Goal: Information Seeking & Learning: Learn about a topic

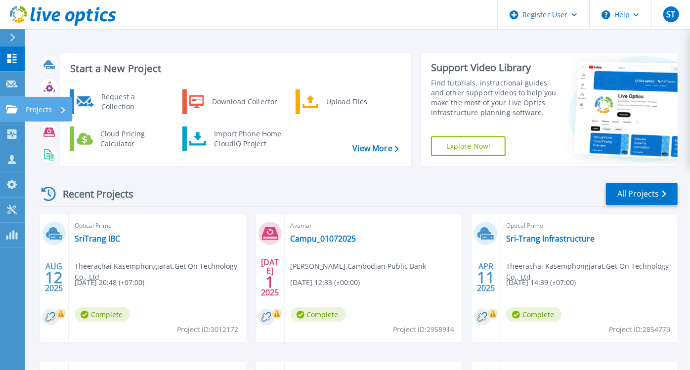
click at [35, 108] on p "Projects" at bounding box center [39, 110] width 26 height 26
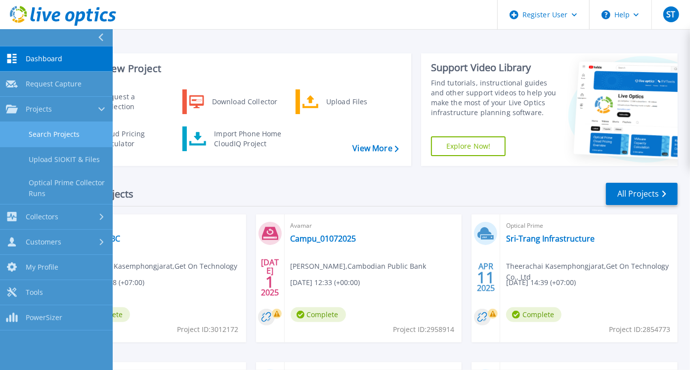
click at [62, 129] on link "Search Projects" at bounding box center [56, 134] width 113 height 25
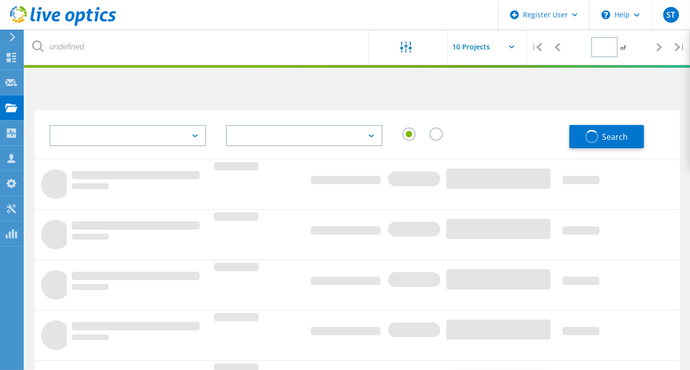
type input "1"
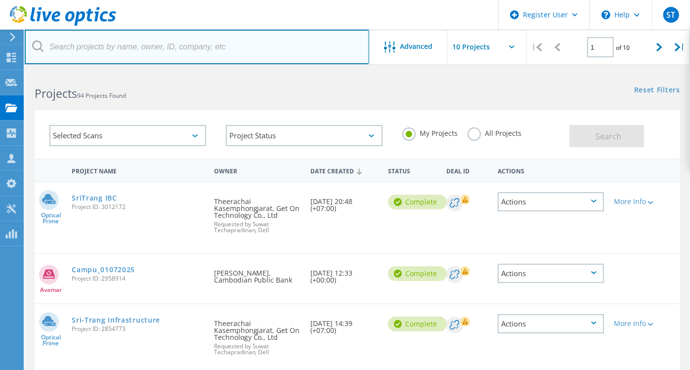
click at [260, 50] on input "text" at bounding box center [197, 47] width 345 height 35
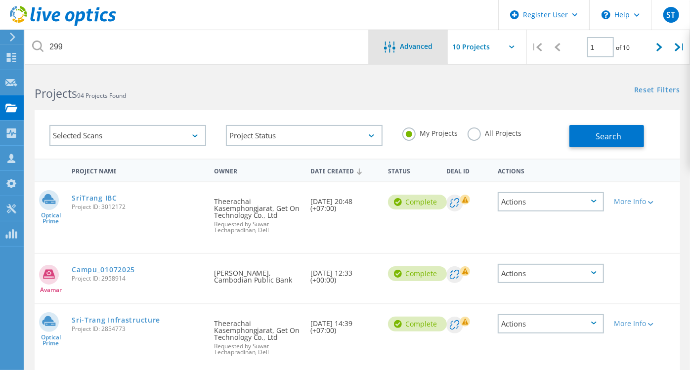
click at [430, 45] on span "Advanced" at bounding box center [416, 46] width 33 height 7
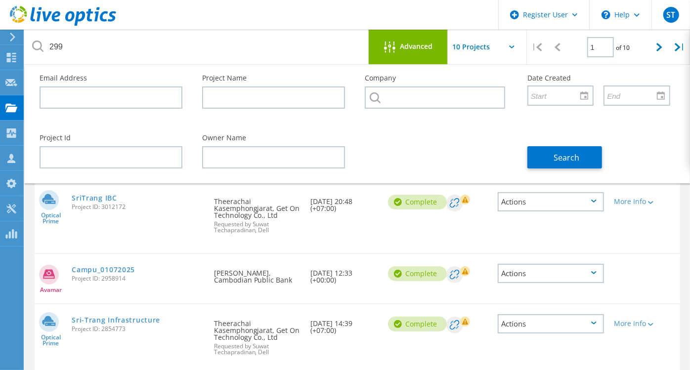
click at [516, 45] on input "text" at bounding box center [497, 47] width 99 height 35
click at [434, 123] on div "Company" at bounding box center [436, 95] width 163 height 60
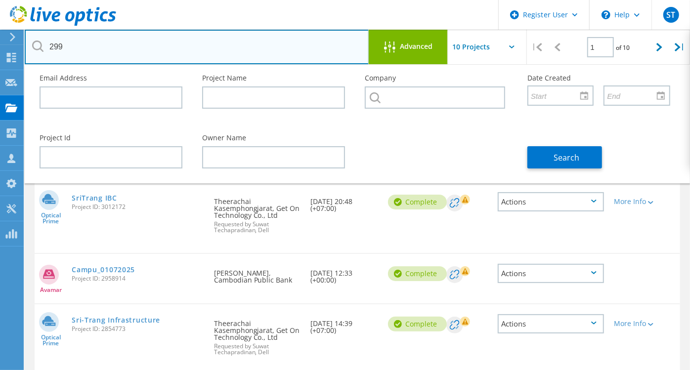
click at [102, 55] on input "299" at bounding box center [197, 47] width 345 height 35
type input "2"
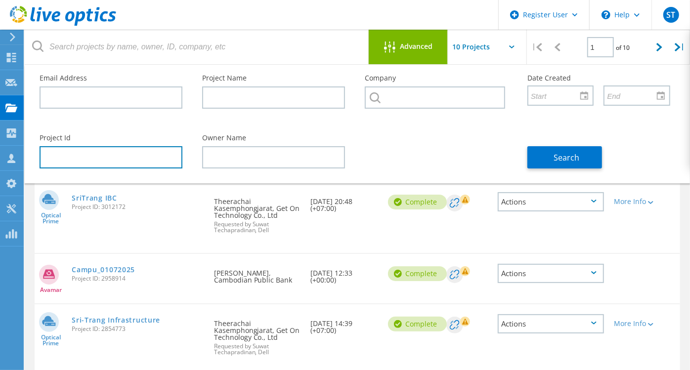
click at [99, 154] on input "text" at bounding box center [111, 157] width 143 height 22
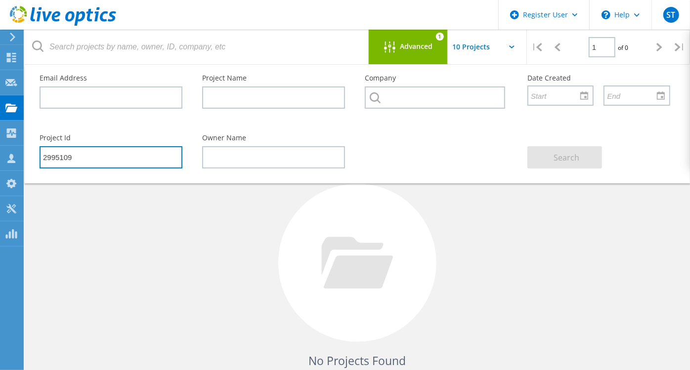
scroll to position [14, 0]
click at [126, 155] on input "2995109" at bounding box center [111, 157] width 143 height 22
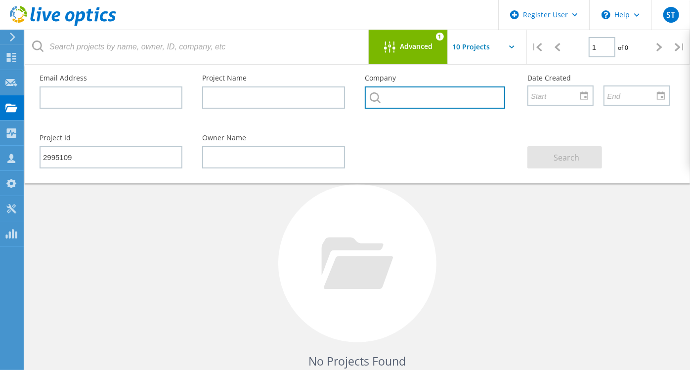
click at [411, 96] on input "text" at bounding box center [435, 98] width 140 height 22
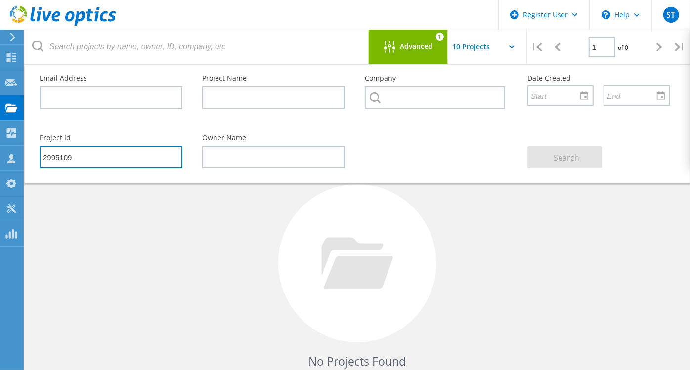
click at [113, 162] on input "2995109" at bounding box center [111, 157] width 143 height 22
type input "2"
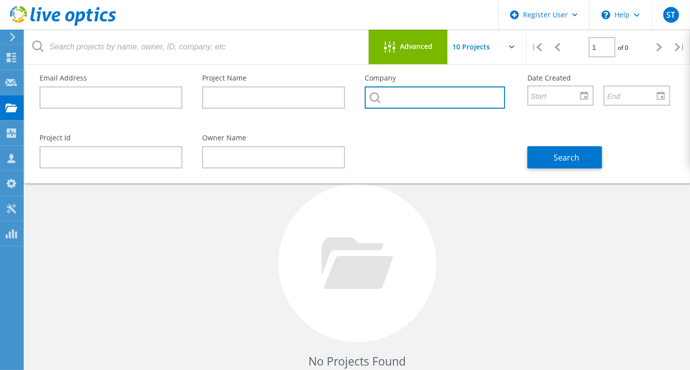
click at [396, 94] on input "text" at bounding box center [435, 98] width 140 height 22
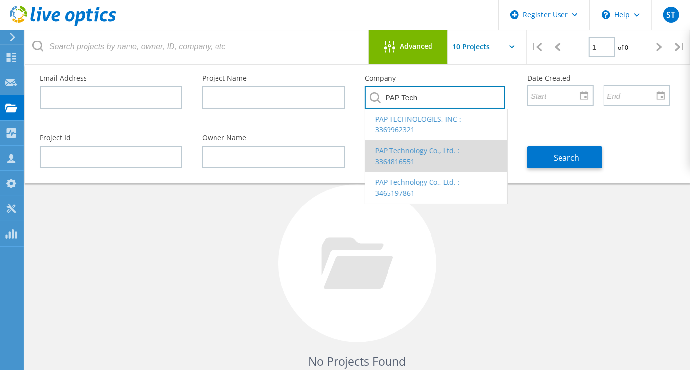
type input "PAP Tech"
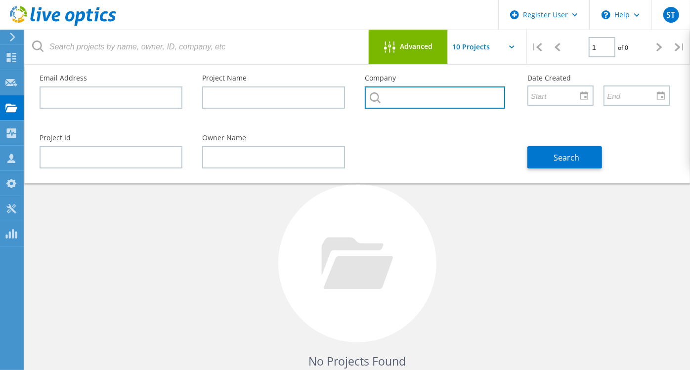
click at [446, 96] on input "text" at bounding box center [435, 98] width 140 height 22
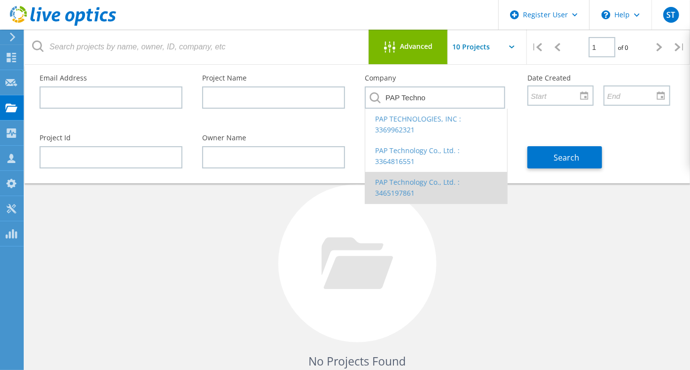
click at [408, 190] on li "PAP Technology Co., Ltd. : 3465197861" at bounding box center [436, 188] width 142 height 32
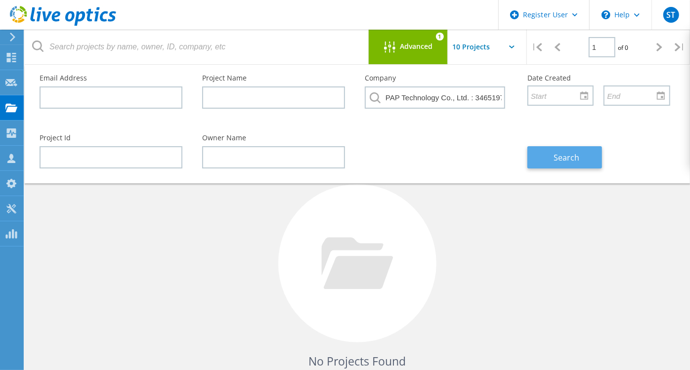
click at [562, 158] on span "Search" at bounding box center [567, 157] width 26 height 11
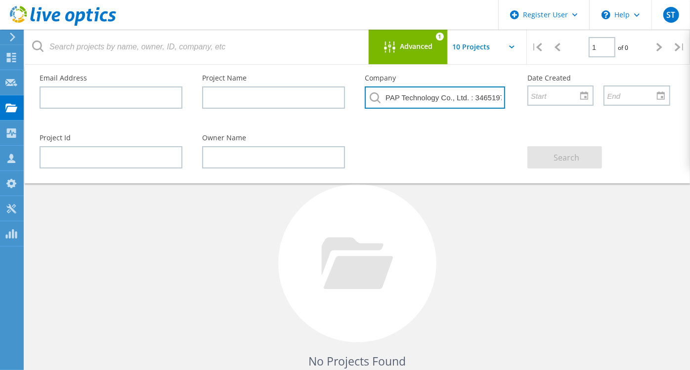
click at [450, 97] on input "PAP Technology Co., Ltd. : 3465197861" at bounding box center [435, 98] width 140 height 22
drag, startPoint x: 473, startPoint y: 97, endPoint x: 636, endPoint y: 82, distance: 163.4
click at [636, 82] on div "Email Address Project Name Company PAP Technology Co., Ltd. : 3465197861 Date C…" at bounding box center [355, 95] width 651 height 60
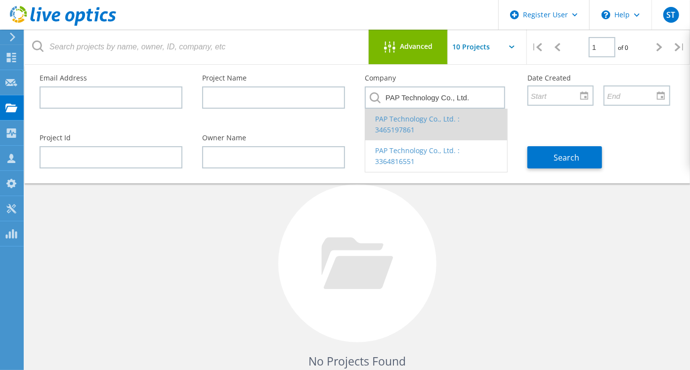
click at [413, 121] on li "PAP Technology Co., Ltd. : 3465197861" at bounding box center [436, 125] width 142 height 32
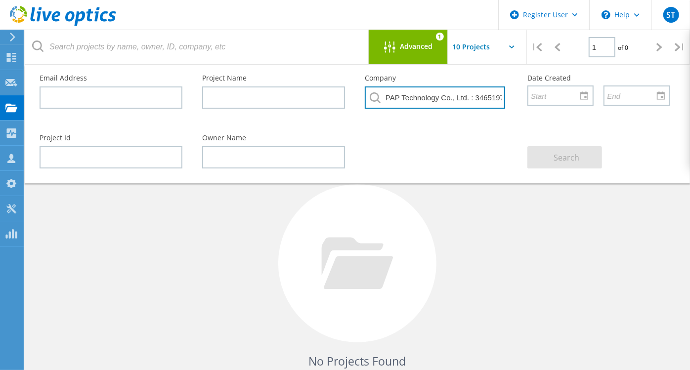
click at [445, 103] on input "PAP Technology Co., Ltd. : 3465197861" at bounding box center [435, 98] width 140 height 22
drag, startPoint x: 472, startPoint y: 96, endPoint x: 613, endPoint y: 85, distance: 141.4
click at [613, 85] on div "Email Address Project Name Company PAP Technology Co., Ltd. : 3465197861 Date C…" at bounding box center [355, 95] width 651 height 60
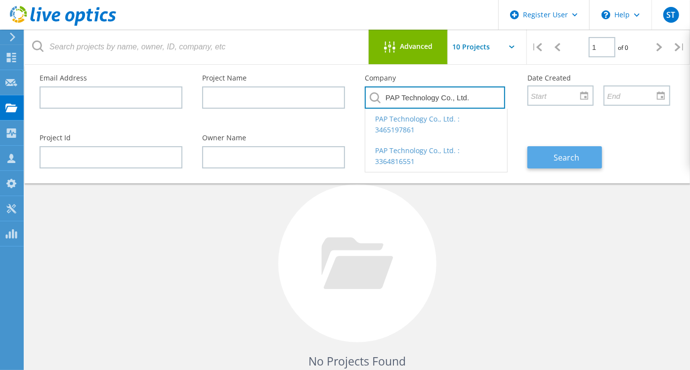
type input "PAP Technology Co., Ltd."
click at [590, 154] on button "Search" at bounding box center [565, 157] width 75 height 22
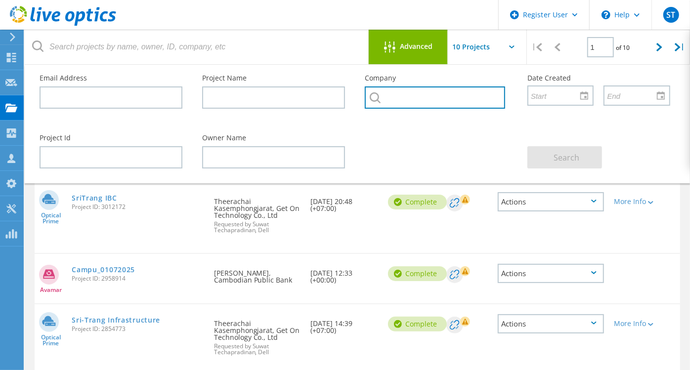
click at [442, 100] on input "text" at bounding box center [435, 98] width 140 height 22
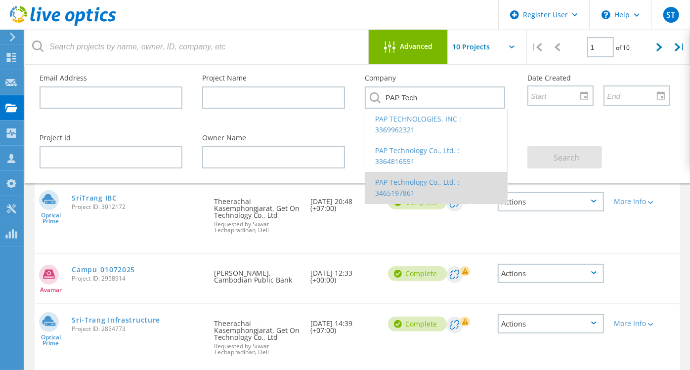
click at [410, 186] on li "PAP Technology Co., Ltd. : 3465197861" at bounding box center [436, 188] width 142 height 32
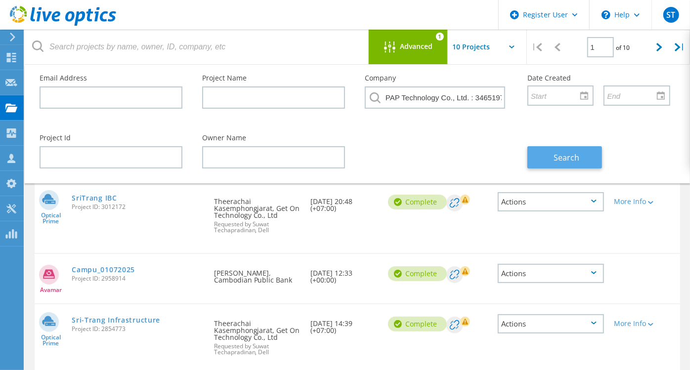
click at [555, 159] on span "Search" at bounding box center [567, 157] width 26 height 11
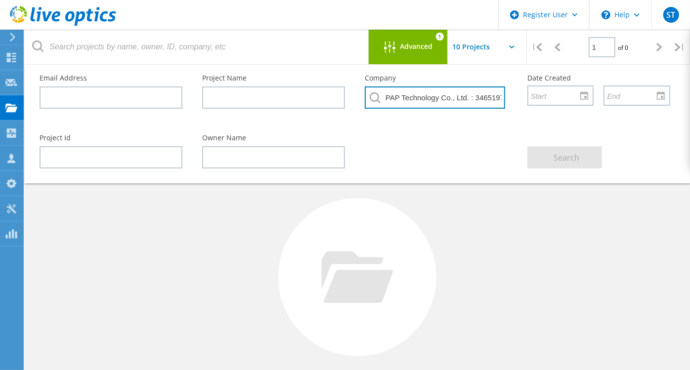
click at [467, 99] on input "PAP Technology Co., Ltd. : 3465197861" at bounding box center [435, 98] width 140 height 22
drag, startPoint x: 472, startPoint y: 98, endPoint x: 617, endPoint y: 90, distance: 145.6
click at [617, 90] on div "Email Address Project Name Company PAP Technology Co., Ltd. : 3465197861 Date C…" at bounding box center [355, 95] width 651 height 60
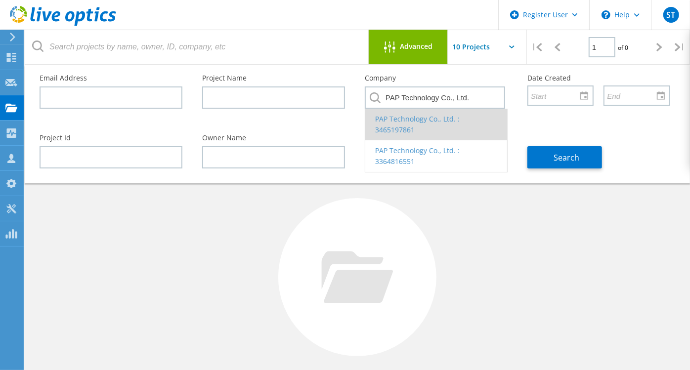
click at [406, 117] on li "PAP Technology Co., Ltd. : 3465197861" at bounding box center [436, 125] width 142 height 32
type input "PAP Technology Co., Ltd. : 3465197861"
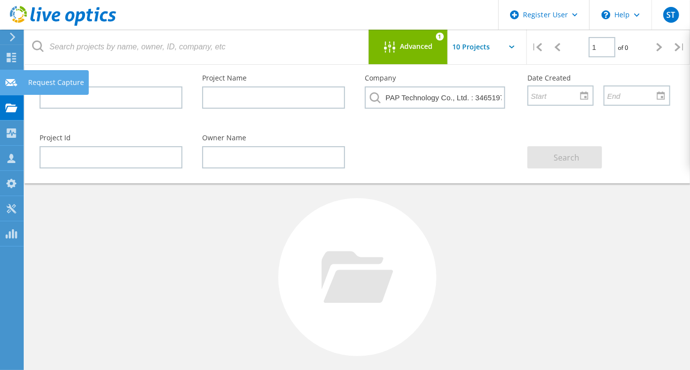
click at [11, 83] on icon at bounding box center [11, 82] width 12 height 9
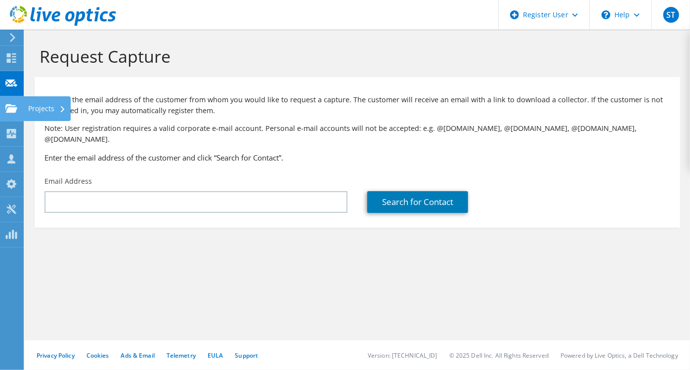
click at [12, 109] on use at bounding box center [11, 108] width 12 height 8
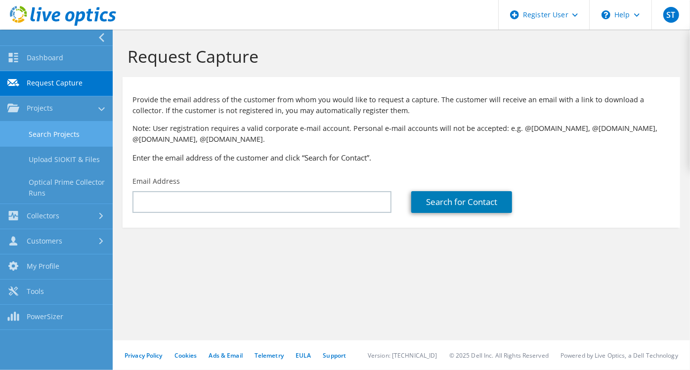
click at [49, 132] on link "Search Projects" at bounding box center [56, 134] width 113 height 25
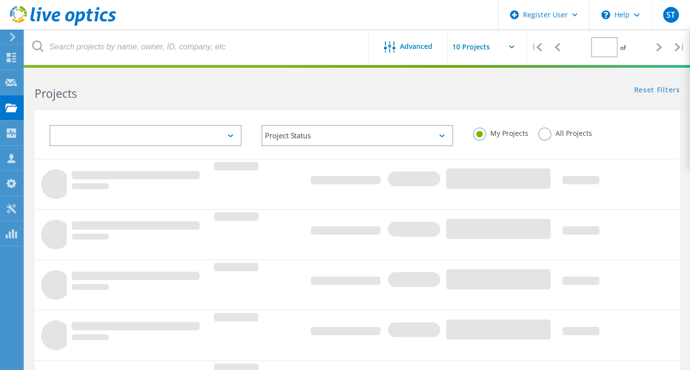
type input "1"
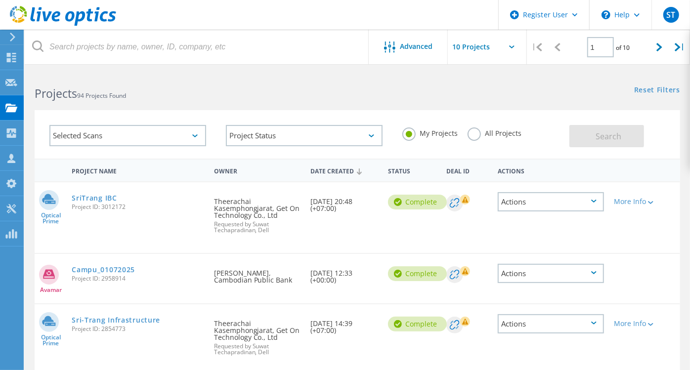
click at [469, 131] on label "All Projects" at bounding box center [495, 132] width 54 height 9
click at [0, 0] on input "All Projects" at bounding box center [0, 0] width 0 height 0
click at [597, 136] on span "Search" at bounding box center [609, 136] width 26 height 11
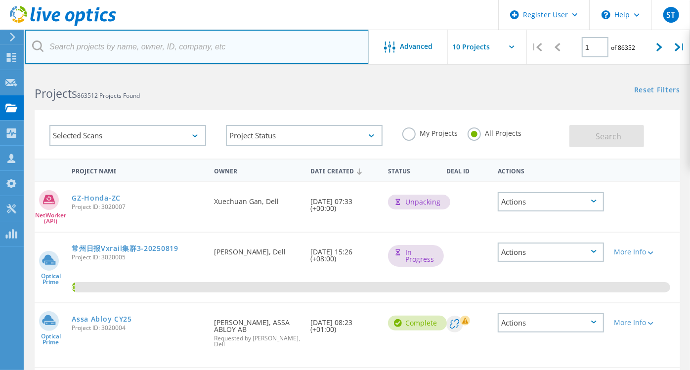
click at [230, 50] on input "text" at bounding box center [197, 47] width 345 height 35
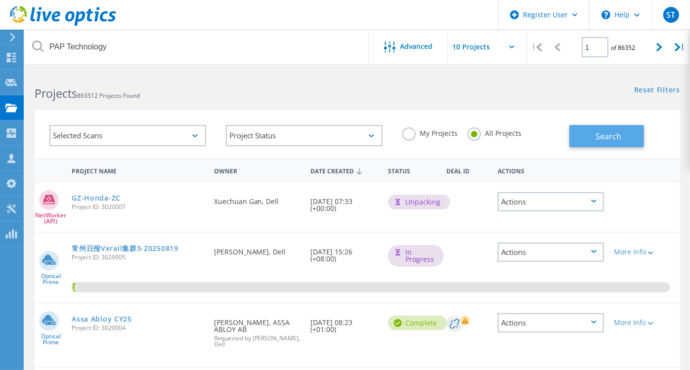
click at [578, 127] on button "Search" at bounding box center [607, 136] width 75 height 22
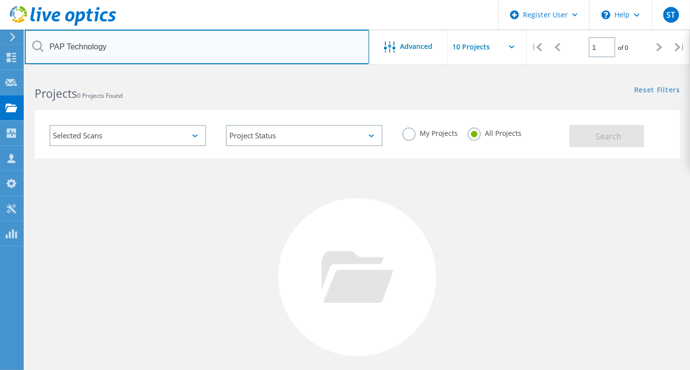
click at [260, 46] on input "PAP Technology" at bounding box center [197, 47] width 345 height 35
type input "P"
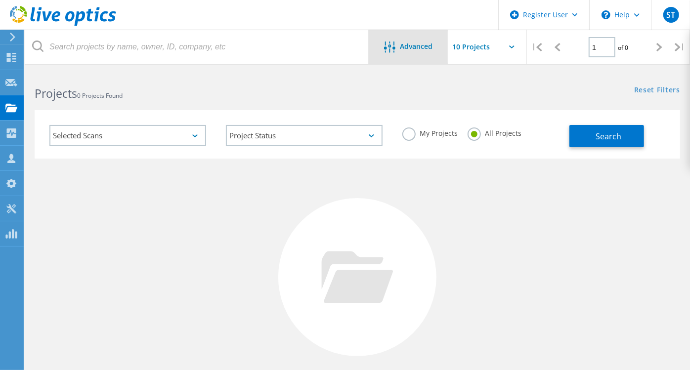
click at [415, 47] on span "Advanced" at bounding box center [416, 46] width 33 height 7
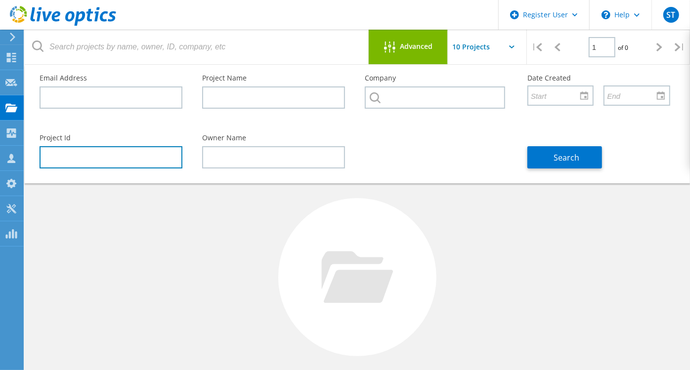
click at [123, 160] on input "text" at bounding box center [111, 157] width 143 height 22
type input "2995114"
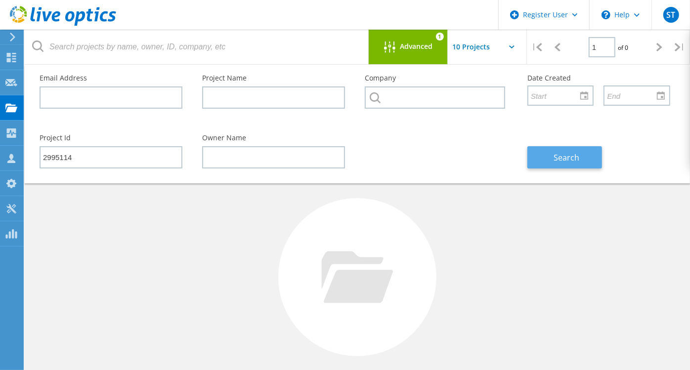
click at [569, 158] on span "Search" at bounding box center [567, 157] width 26 height 11
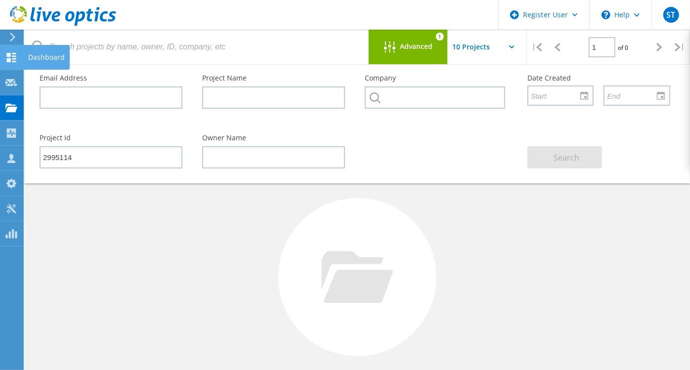
click at [10, 59] on use at bounding box center [11, 57] width 9 height 9
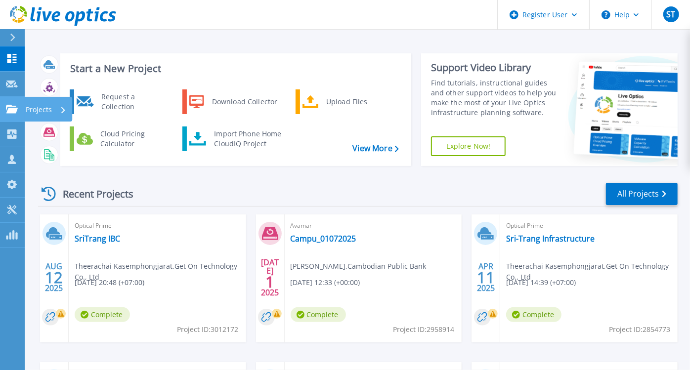
click at [12, 106] on icon at bounding box center [12, 109] width 12 height 8
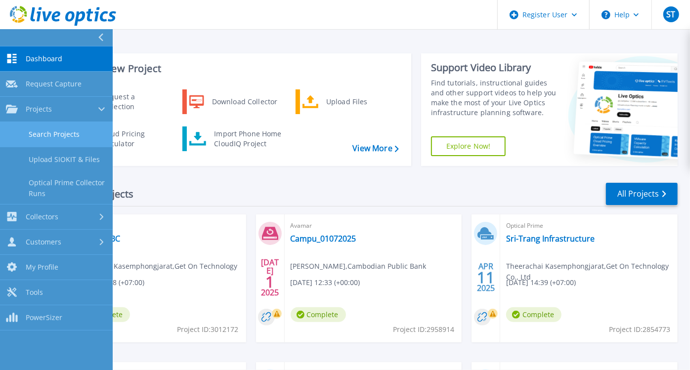
click at [58, 133] on link "Search Projects" at bounding box center [56, 134] width 113 height 25
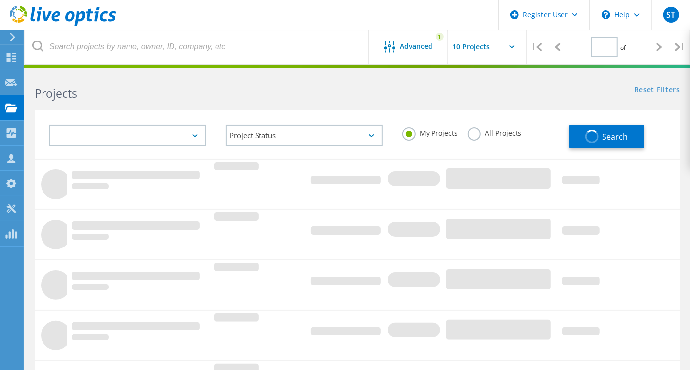
type input "1"
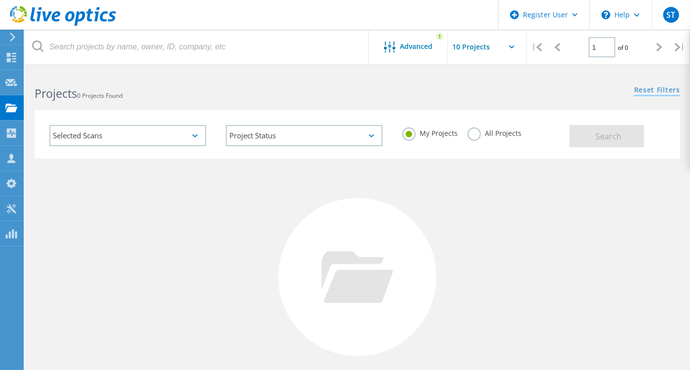
click at [652, 90] on link "Reset Filters" at bounding box center [657, 91] width 46 height 8
click at [602, 129] on button "Search" at bounding box center [607, 136] width 75 height 22
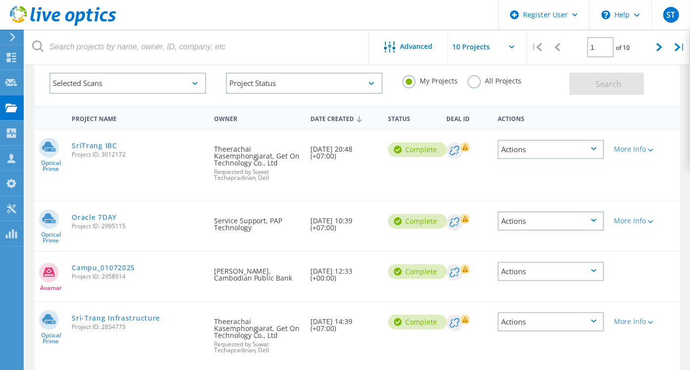
scroll to position [40, 0]
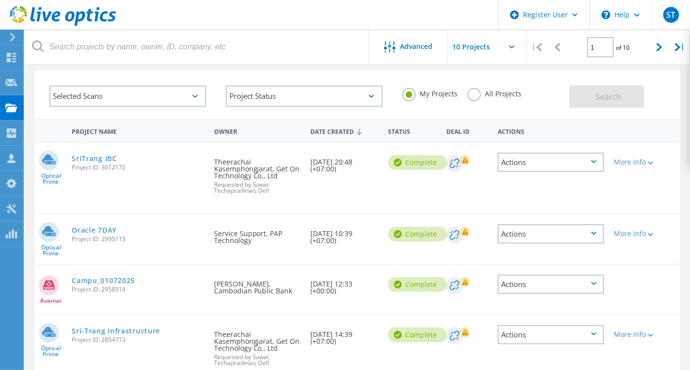
drag, startPoint x: 249, startPoint y: 241, endPoint x: 215, endPoint y: 234, distance: 34.8
click at [215, 234] on div "Requested By Service Support, PAP Technology" at bounding box center [257, 235] width 97 height 40
copy div "Service Support, PAP Technology"
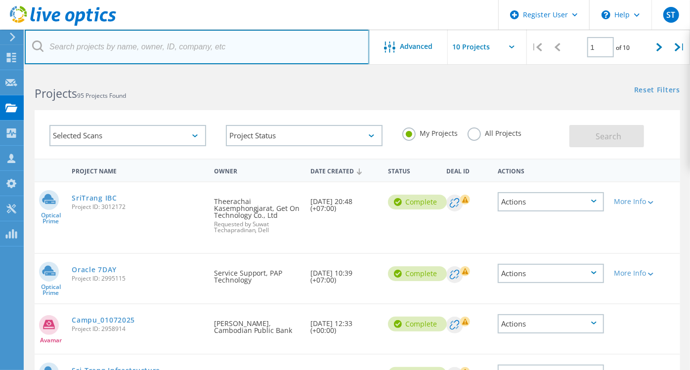
click at [175, 55] on input "text" at bounding box center [197, 47] width 345 height 35
paste input "Service Support, PAP Technology"
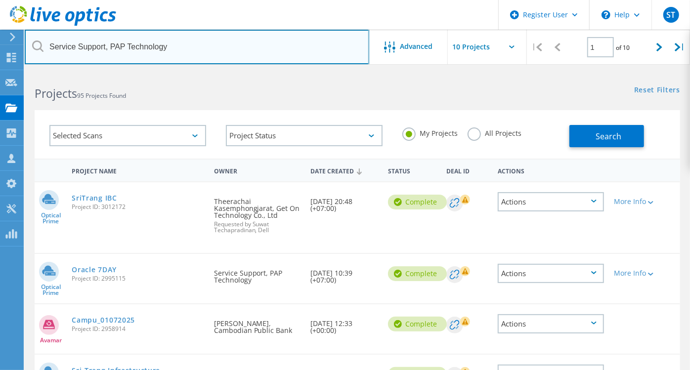
type input "Service Support, PAP Technology"
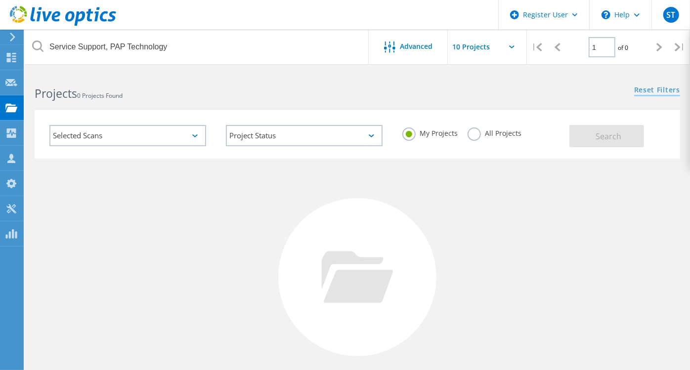
click at [649, 88] on link "Reset Filters" at bounding box center [657, 91] width 46 height 8
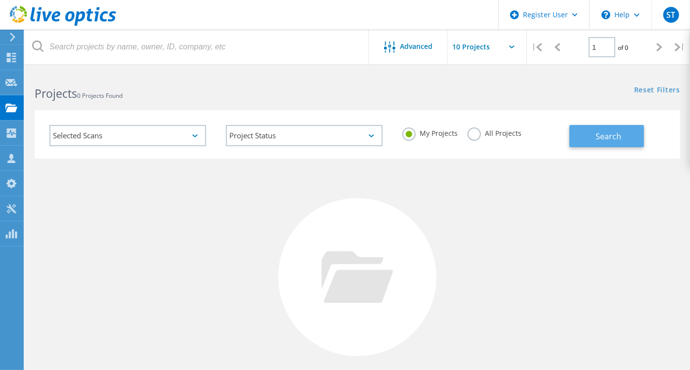
click at [611, 134] on span "Search" at bounding box center [609, 136] width 26 height 11
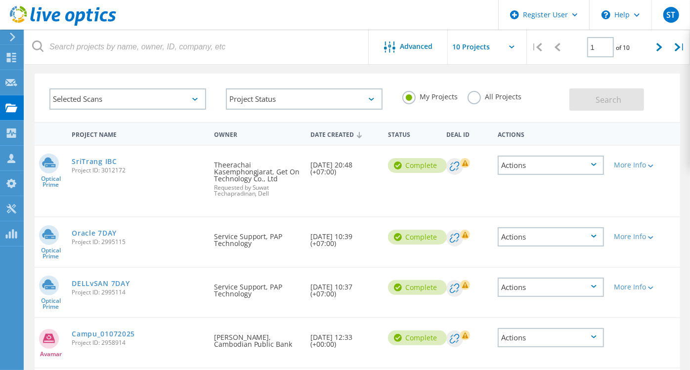
scroll to position [40, 0]
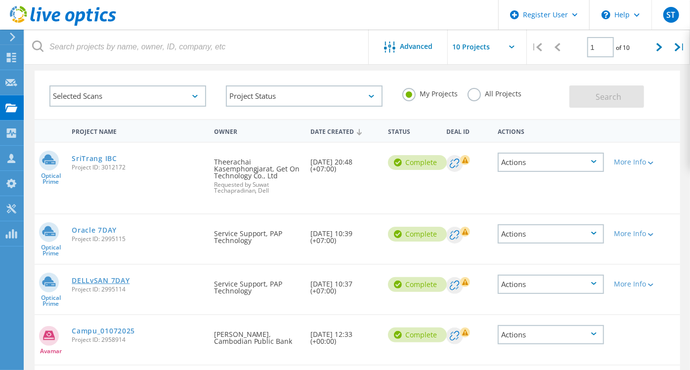
click at [114, 278] on link "DELLvSAN 7DAY" at bounding box center [101, 280] width 58 height 7
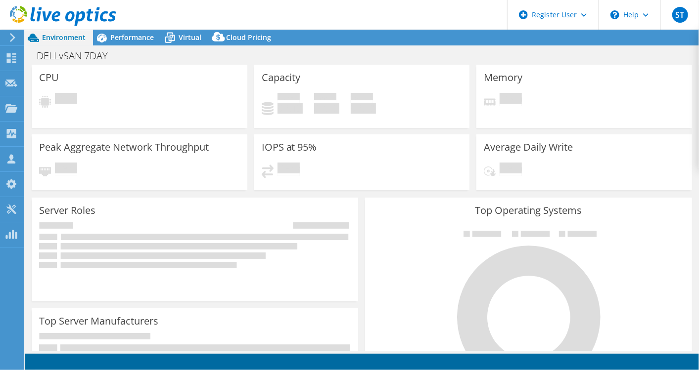
select select "USD"
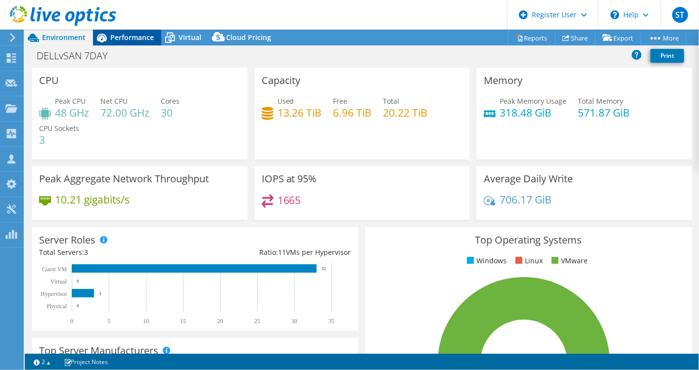
click at [134, 37] on span "Performance" at bounding box center [132, 37] width 44 height 9
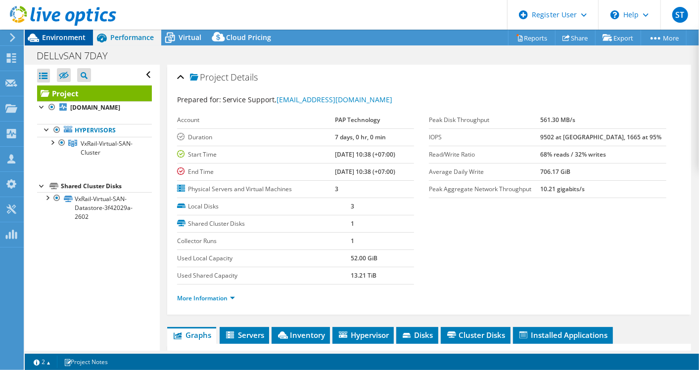
click at [75, 35] on span "Environment" at bounding box center [64, 37] width 44 height 9
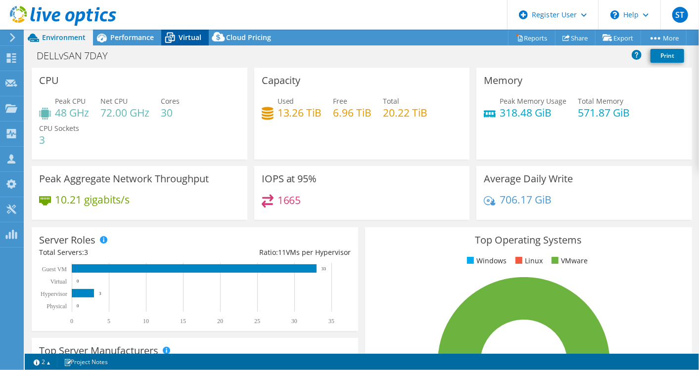
click at [192, 35] on span "Virtual" at bounding box center [189, 37] width 23 height 9
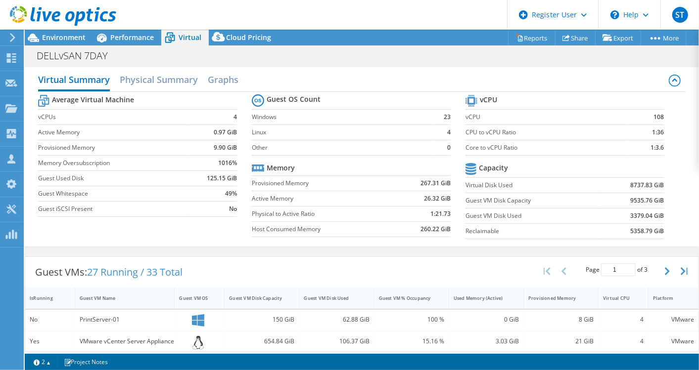
scroll to position [2, 0]
click at [534, 37] on link "Reports" at bounding box center [531, 37] width 47 height 15
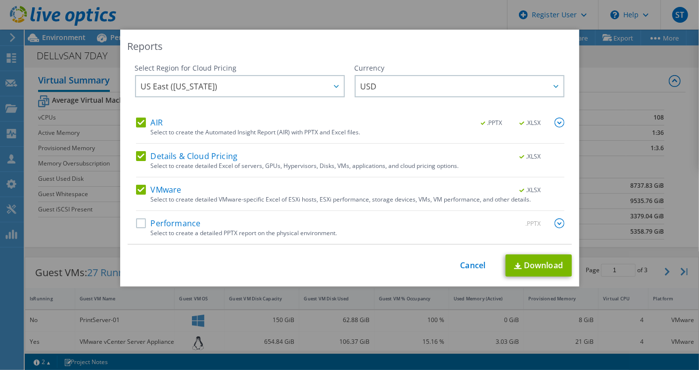
click at [182, 227] on label "Performance" at bounding box center [168, 224] width 65 height 10
click at [0, 0] on input "Performance" at bounding box center [0, 0] width 0 height 0
click at [136, 124] on label "AIR" at bounding box center [149, 123] width 27 height 10
click at [0, 0] on input "AIR" at bounding box center [0, 0] width 0 height 0
click at [136, 161] on label "Details & Cloud Pricing" at bounding box center [187, 156] width 102 height 10
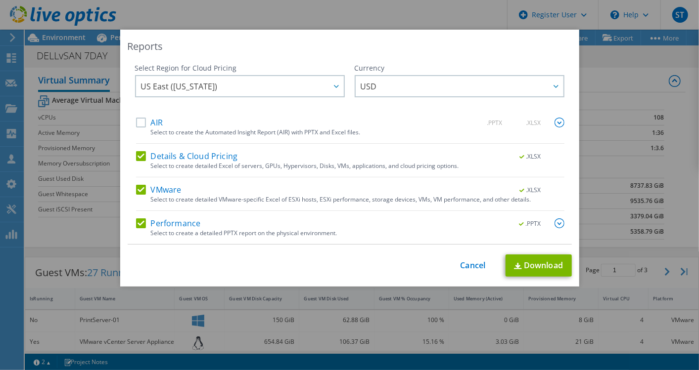
click at [0, 0] on input "Details & Cloud Pricing" at bounding box center [0, 0] width 0 height 0
click at [555, 219] on img at bounding box center [559, 224] width 10 height 10
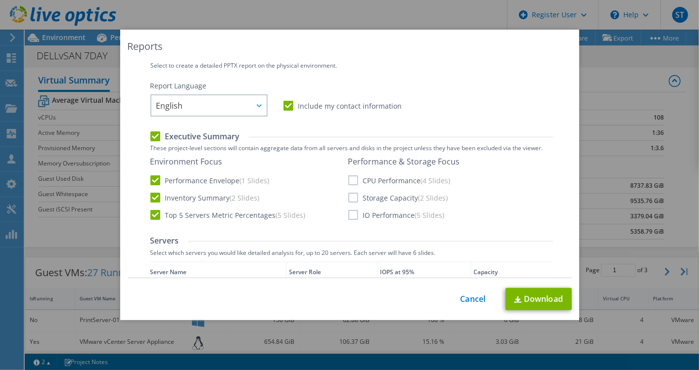
scroll to position [169, 0]
click at [349, 178] on label "CPU Performance (4 Slides)" at bounding box center [399, 180] width 102 height 10
click at [0, 0] on input "CPU Performance (4 Slides)" at bounding box center [0, 0] width 0 height 0
click at [348, 197] on label "Storage Capacity (2 Slides)" at bounding box center [398, 197] width 100 height 10
click at [0, 0] on input "Storage Capacity (2 Slides)" at bounding box center [0, 0] width 0 height 0
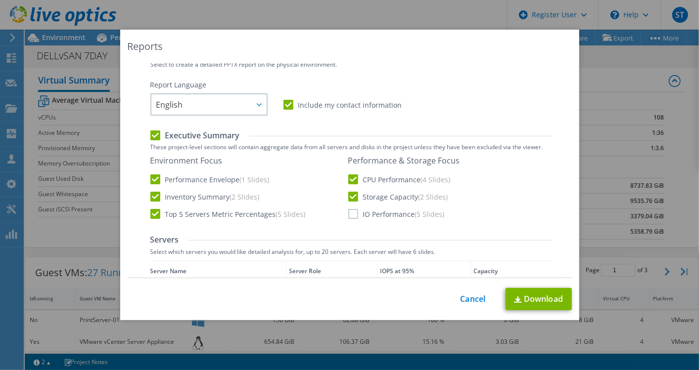
click at [349, 218] on label "IO Performance (5 Slides)" at bounding box center [396, 214] width 96 height 10
click at [0, 0] on input "IO Performance (5 Slides)" at bounding box center [0, 0] width 0 height 0
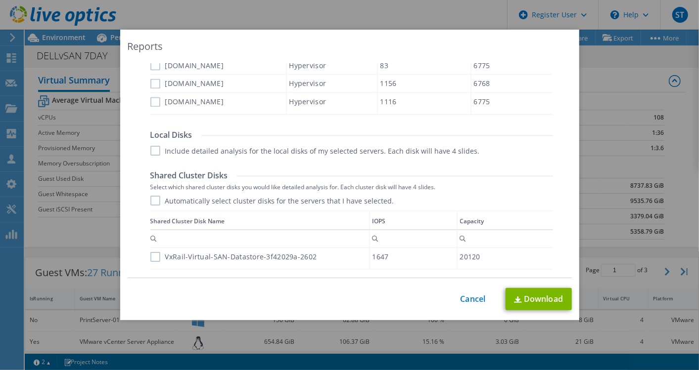
scroll to position [493, 0]
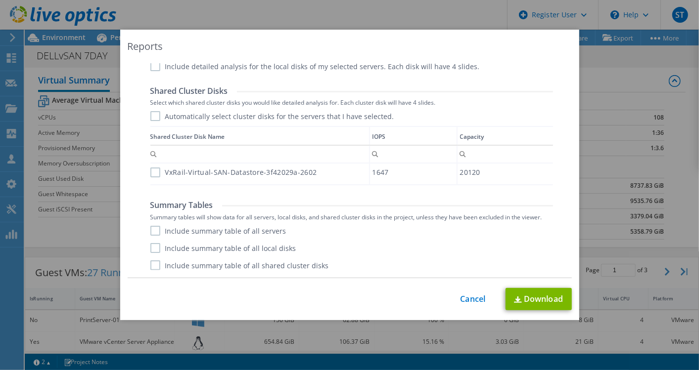
click at [150, 234] on label "Include summary table of all servers" at bounding box center [218, 231] width 136 height 10
click at [0, 0] on input "Include summary table of all servers" at bounding box center [0, 0] width 0 height 0
click at [150, 248] on label "Include summary table of all local disks" at bounding box center [223, 248] width 146 height 10
click at [0, 0] on input "Include summary table of all local disks" at bounding box center [0, 0] width 0 height 0
click at [151, 263] on label "Include summary table of all shared cluster disks" at bounding box center [239, 266] width 178 height 10
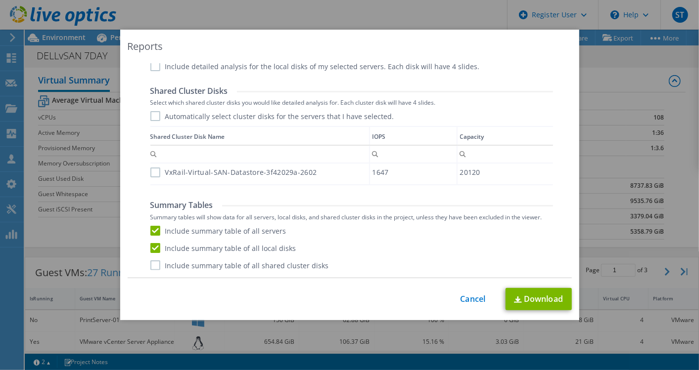
click at [0, 0] on input "Include summary table of all shared cluster disks" at bounding box center [0, 0] width 0 height 0
click at [530, 301] on link "Download" at bounding box center [538, 299] width 66 height 22
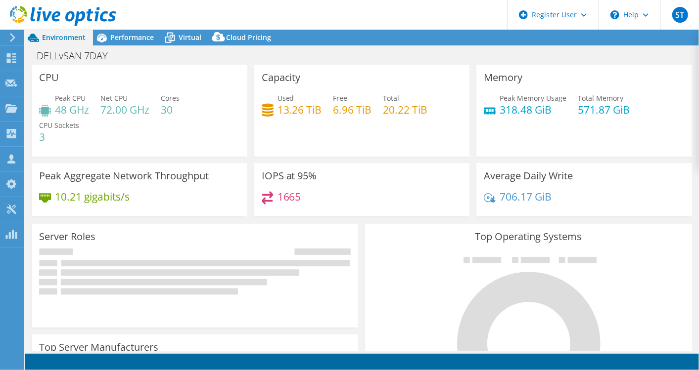
select select "USD"
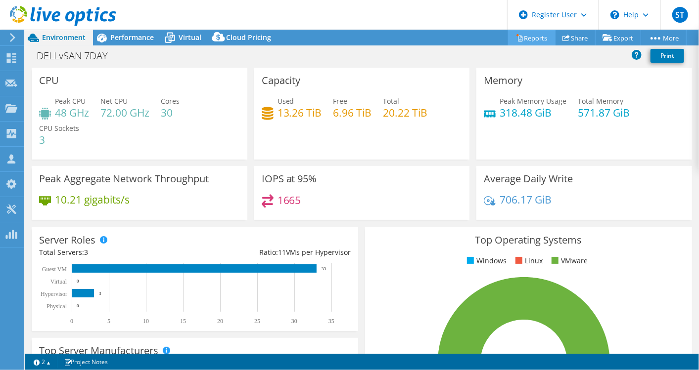
click at [526, 35] on link "Reports" at bounding box center [531, 37] width 47 height 15
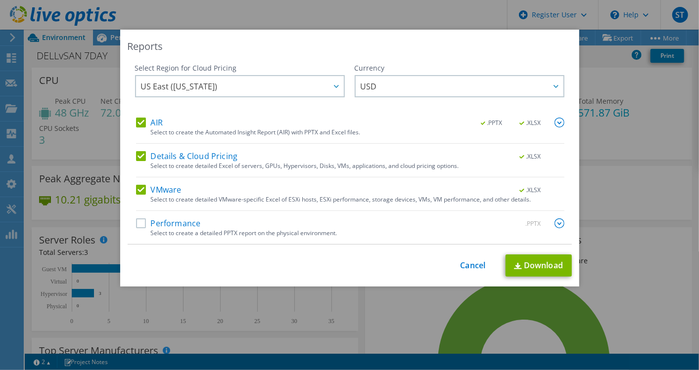
click at [180, 223] on label "Performance" at bounding box center [168, 224] width 65 height 10
click at [0, 0] on input "Performance" at bounding box center [0, 0] width 0 height 0
click at [554, 222] on img at bounding box center [559, 224] width 10 height 10
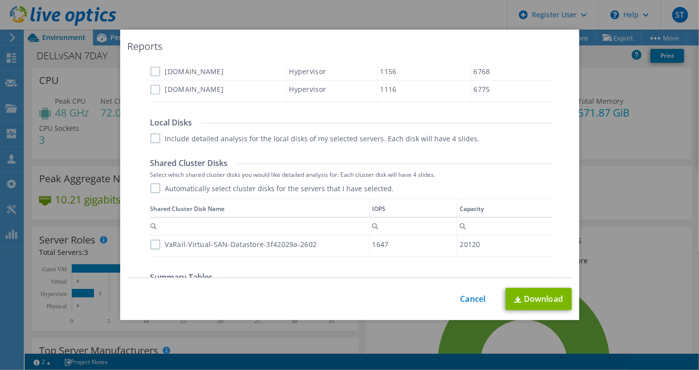
scroll to position [493, 0]
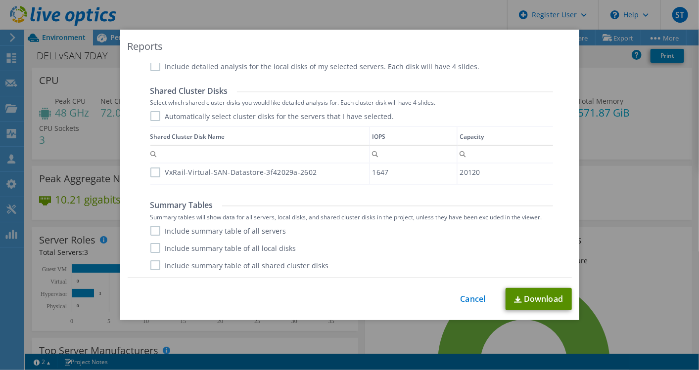
click at [544, 298] on link "Download" at bounding box center [538, 299] width 66 height 22
click at [470, 304] on div "This process may take a while, please wait... Cancel Download" at bounding box center [350, 299] width 444 height 22
click at [466, 302] on link "Cancel" at bounding box center [472, 299] width 25 height 9
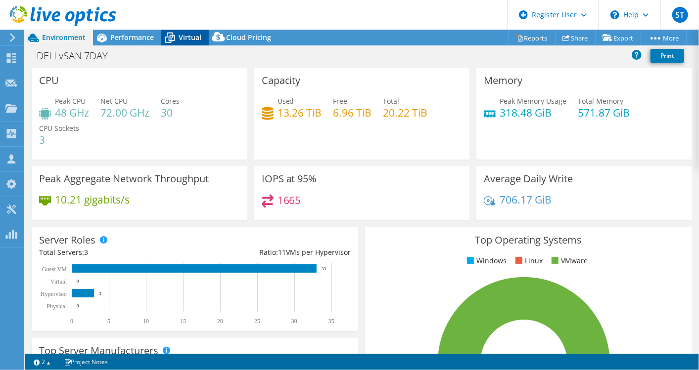
click at [185, 34] on span "Virtual" at bounding box center [189, 37] width 23 height 9
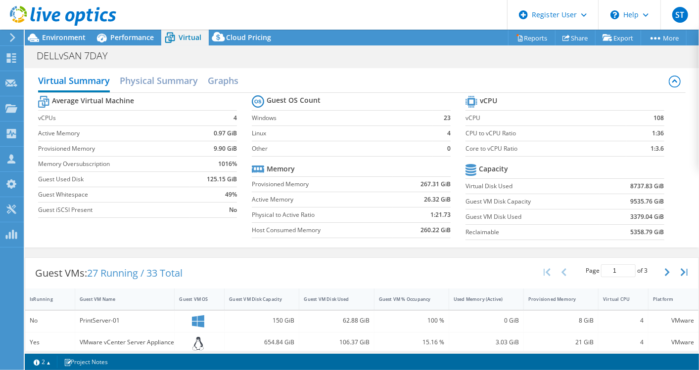
scroll to position [0, 0]
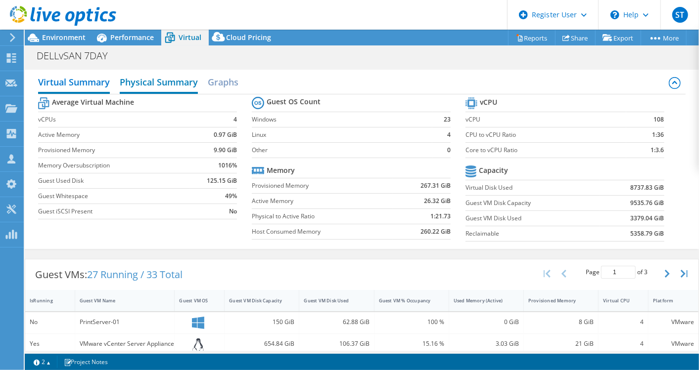
click at [185, 83] on h2 "Physical Summary" at bounding box center [159, 83] width 78 height 22
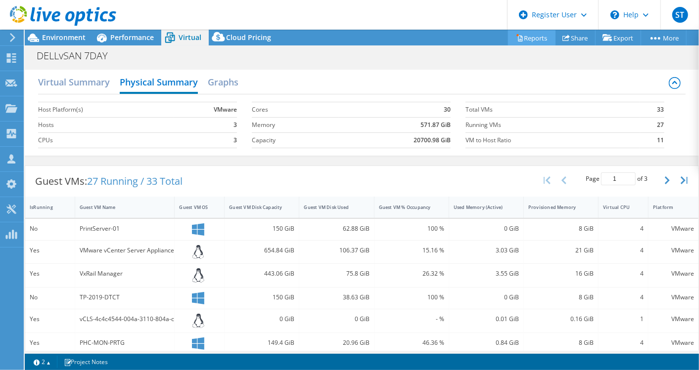
click at [522, 39] on link "Reports" at bounding box center [531, 37] width 47 height 15
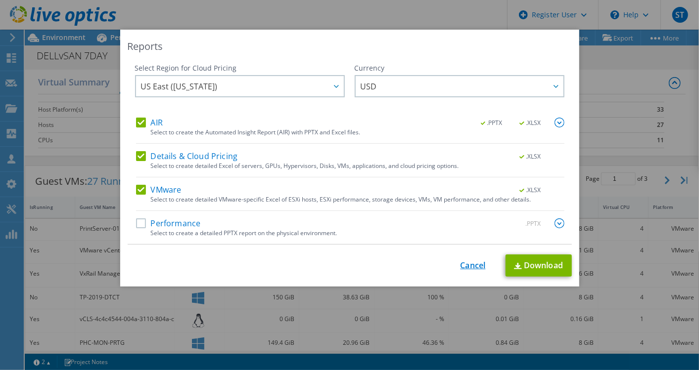
click at [470, 261] on link "Cancel" at bounding box center [472, 265] width 25 height 9
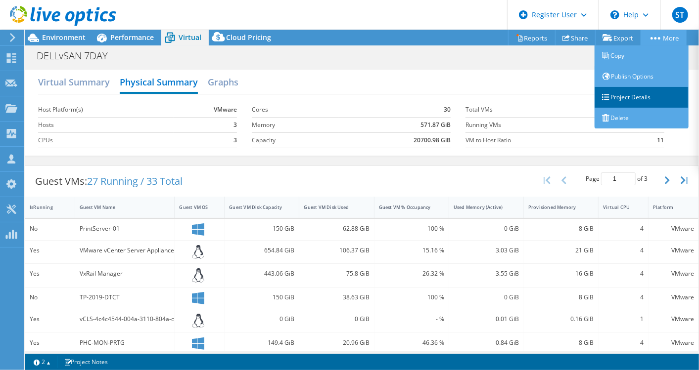
click at [631, 94] on link "Project Details" at bounding box center [641, 97] width 94 height 21
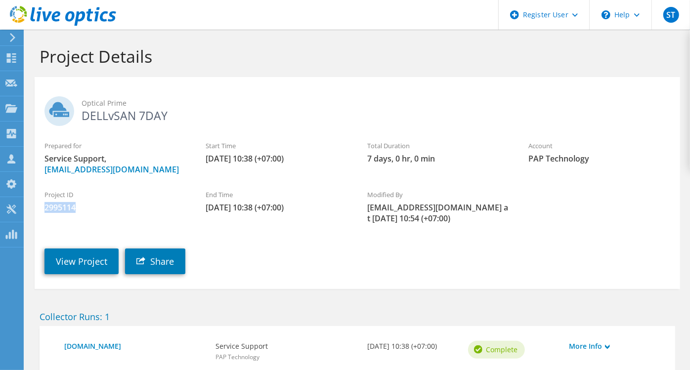
drag, startPoint x: 84, startPoint y: 205, endPoint x: 42, endPoint y: 209, distance: 41.7
click at [42, 209] on div "Project ID 2995114" at bounding box center [115, 201] width 161 height 33
copy span "2995114"
click at [98, 268] on link "View Project" at bounding box center [81, 262] width 74 height 26
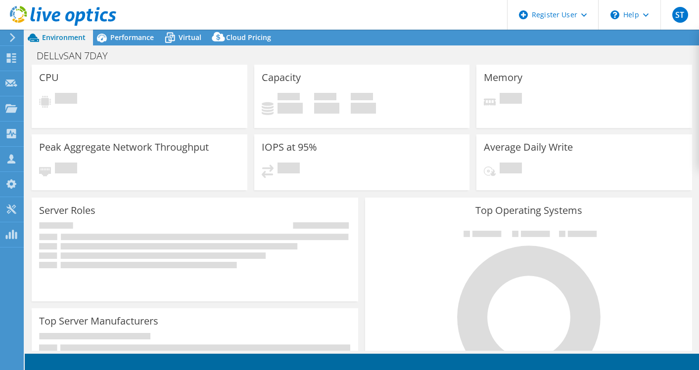
select select "USD"
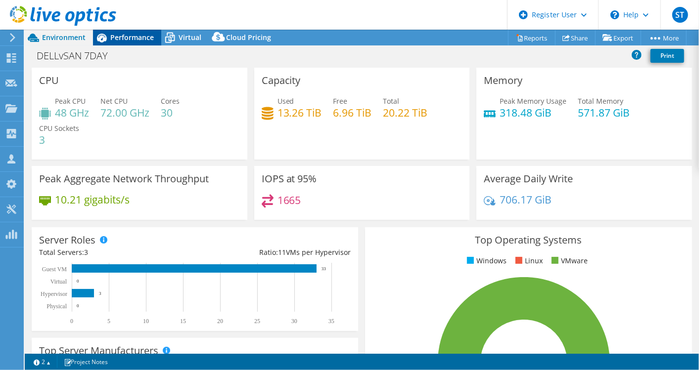
click at [147, 36] on span "Performance" at bounding box center [132, 37] width 44 height 9
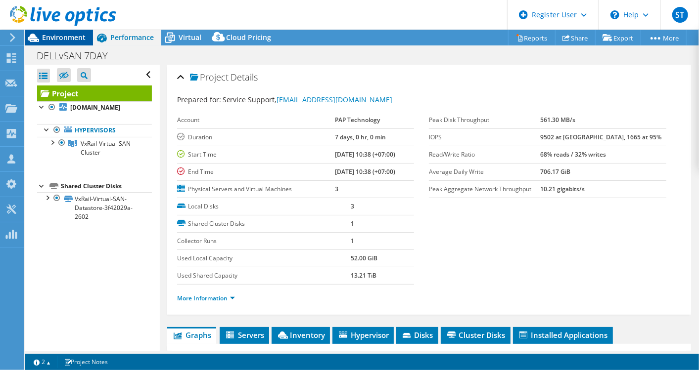
click at [64, 39] on span "Environment" at bounding box center [64, 37] width 44 height 9
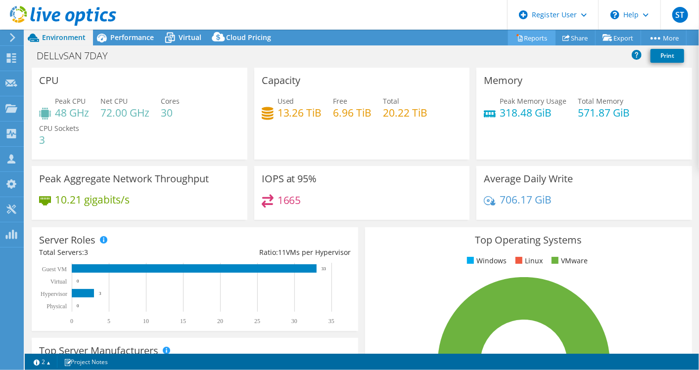
click at [531, 35] on link "Reports" at bounding box center [531, 37] width 47 height 15
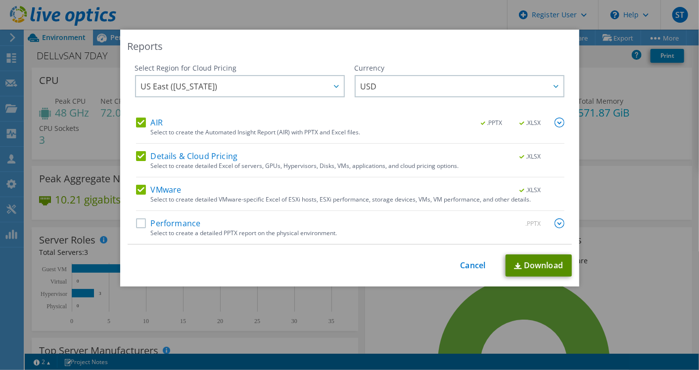
click at [544, 265] on link "Download" at bounding box center [538, 266] width 66 height 22
click at [461, 263] on link "Cancel" at bounding box center [472, 265] width 25 height 9
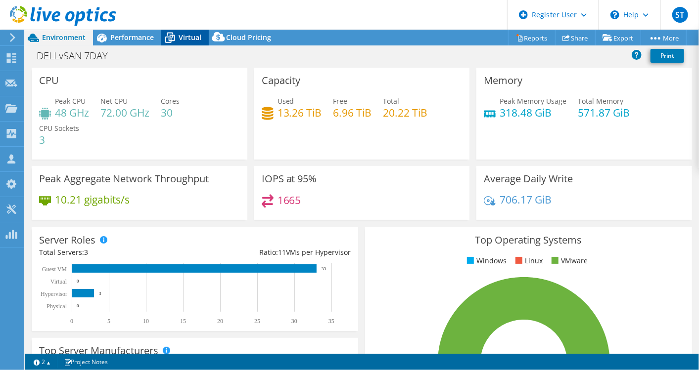
click at [176, 36] on icon at bounding box center [169, 37] width 17 height 17
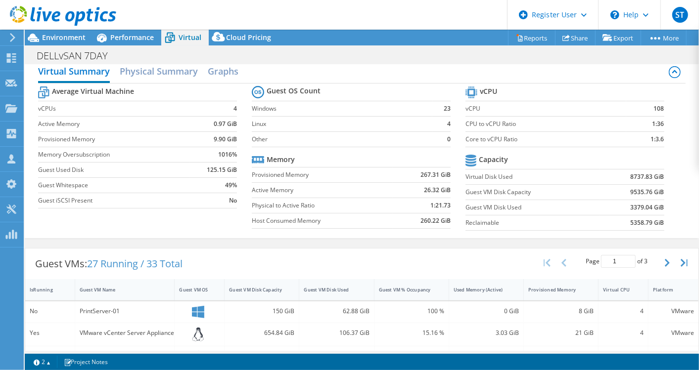
scroll to position [10, 0]
drag, startPoint x: 622, startPoint y: 192, endPoint x: 644, endPoint y: 190, distance: 21.8
click at [644, 190] on td "9535.76 GiB" at bounding box center [632, 192] width 64 height 15
copy b "9535.76"
drag, startPoint x: 623, startPoint y: 221, endPoint x: 644, endPoint y: 220, distance: 21.3
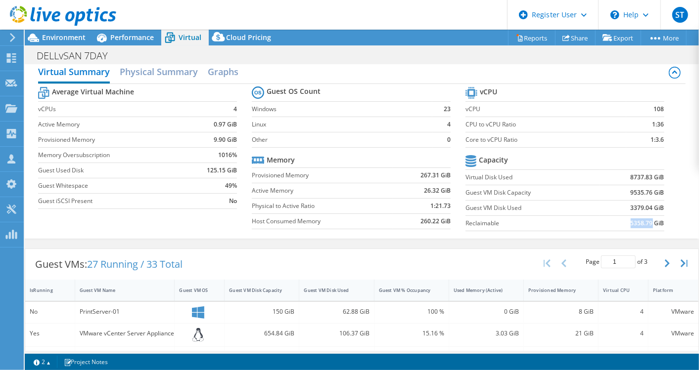
click at [644, 220] on b "5358.79 GiB" at bounding box center [647, 224] width 34 height 10
copy b "5358.79"
click at [54, 36] on span "Environment" at bounding box center [64, 37] width 44 height 9
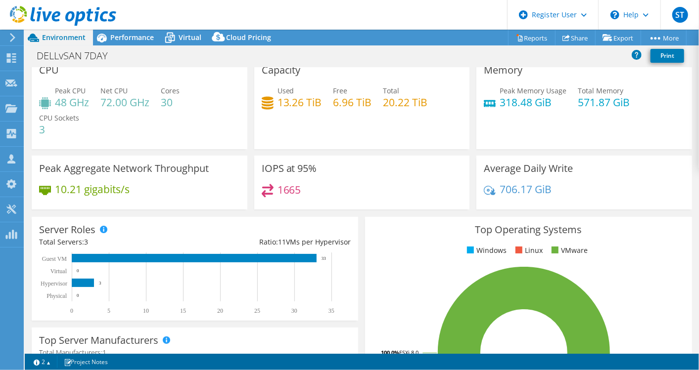
scroll to position [0, 0]
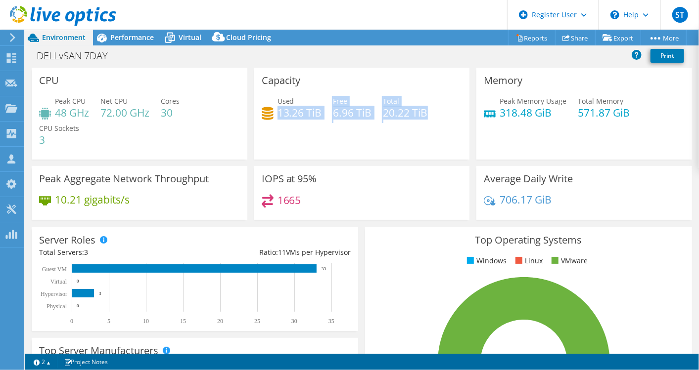
drag, startPoint x: 277, startPoint y: 113, endPoint x: 421, endPoint y: 106, distance: 144.0
click at [421, 106] on div "Used 13.26 TiB Free 6.96 TiB Total 20.22 TiB" at bounding box center [362, 112] width 201 height 32
drag, startPoint x: 421, startPoint y: 106, endPoint x: 403, endPoint y: 131, distance: 30.5
click at [403, 131] on div "Capacity Used 13.26 TiB Free 6.96 TiB Total 20.22 TiB" at bounding box center [362, 114] width 216 height 92
drag, startPoint x: 422, startPoint y: 117, endPoint x: 269, endPoint y: 117, distance: 152.8
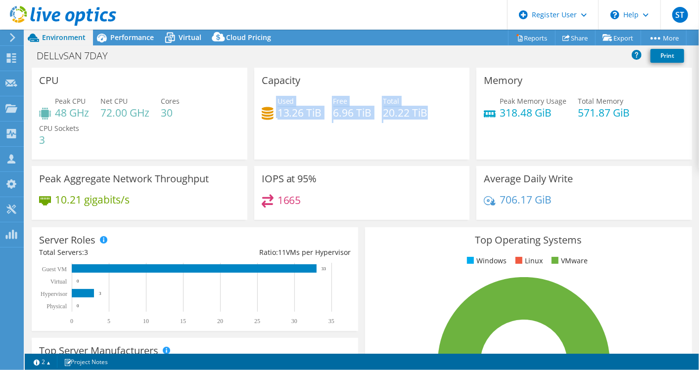
click at [269, 117] on div "Used 13.26 TiB Free 6.96 TiB Total 20.22 TiB" at bounding box center [362, 112] width 201 height 32
drag, startPoint x: 269, startPoint y: 117, endPoint x: 287, endPoint y: 132, distance: 23.5
click at [287, 132] on div "Capacity Used 13.26 TiB Free 6.96 TiB Total 20.22 TiB" at bounding box center [362, 114] width 216 height 92
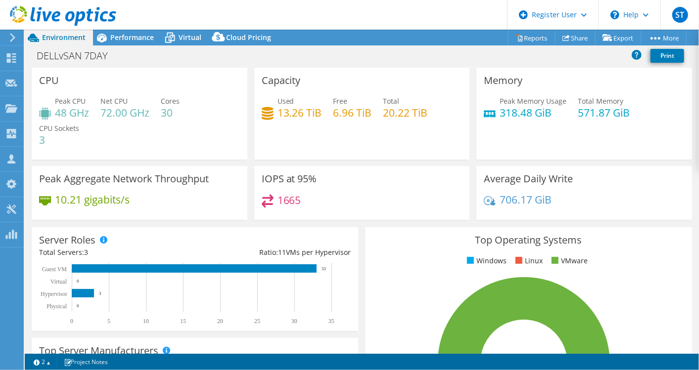
click at [396, 211] on div "1665" at bounding box center [362, 204] width 201 height 21
